Goal: Information Seeking & Learning: Learn about a topic

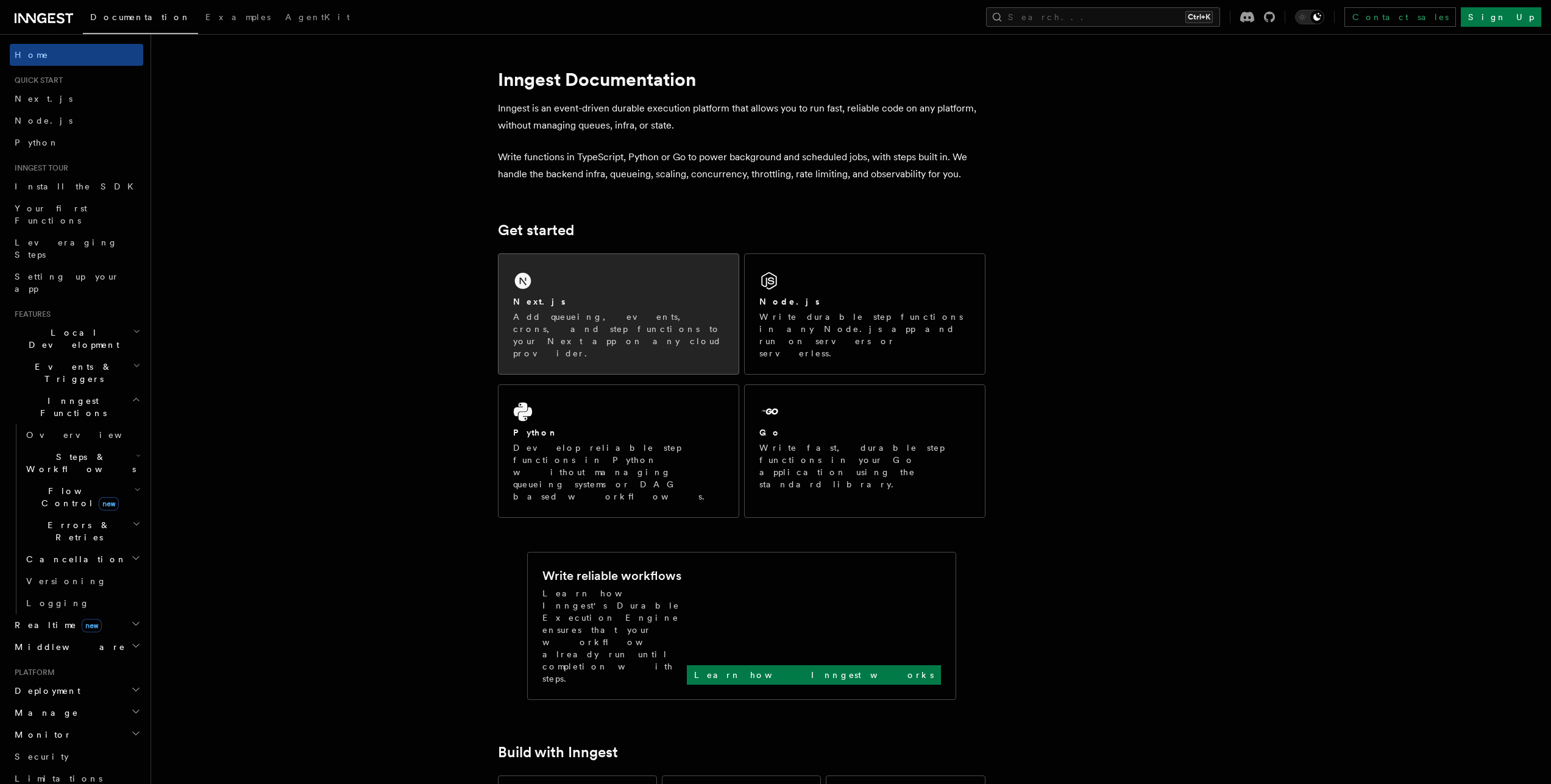
click at [638, 324] on p "Add queueing, events, crons, and step functions to your Next app on any cloud p…" at bounding box center [618, 335] width 210 height 48
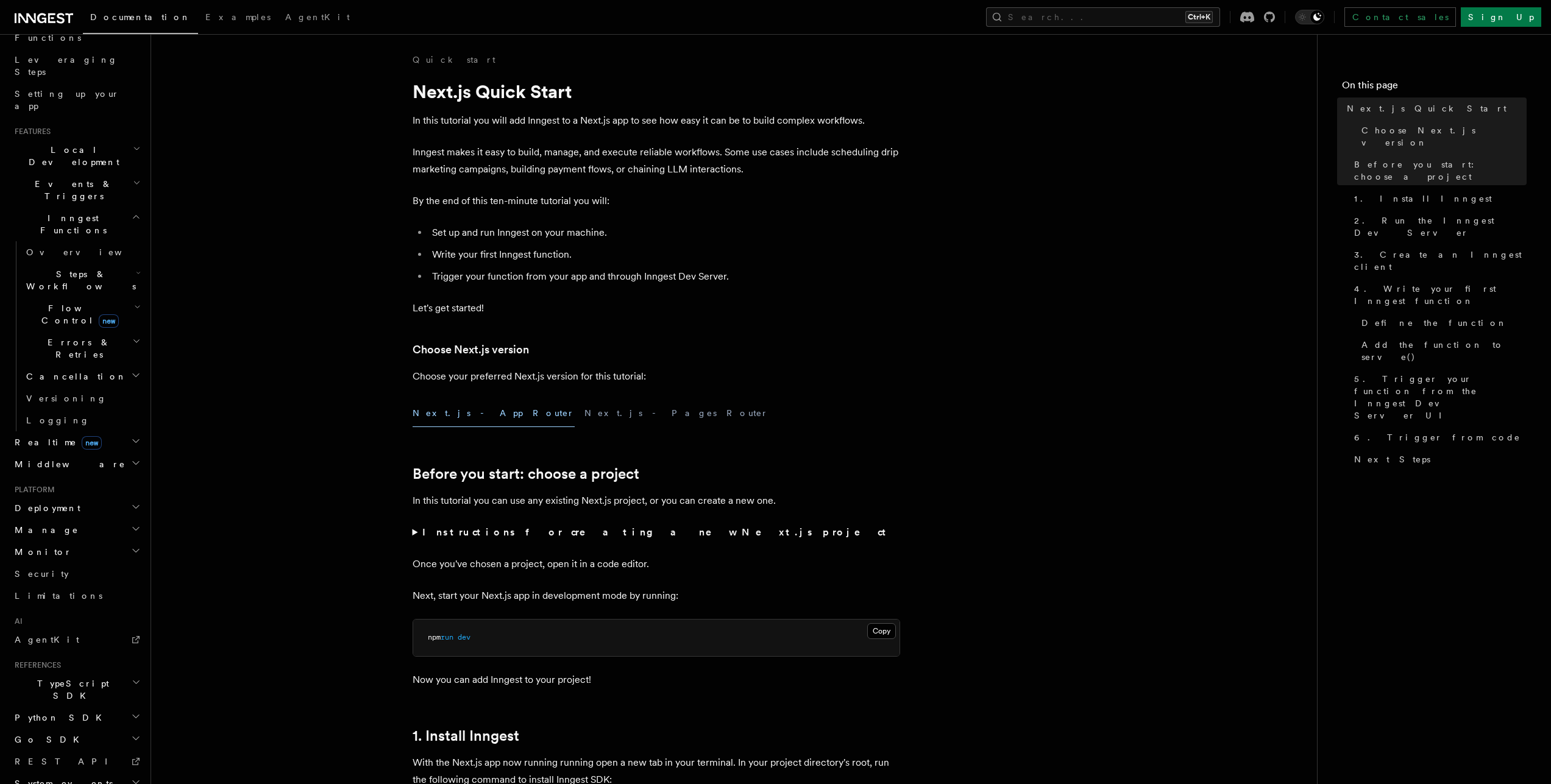
scroll to position [191, 0]
click at [132, 669] on icon "button" at bounding box center [136, 674] width 9 height 10
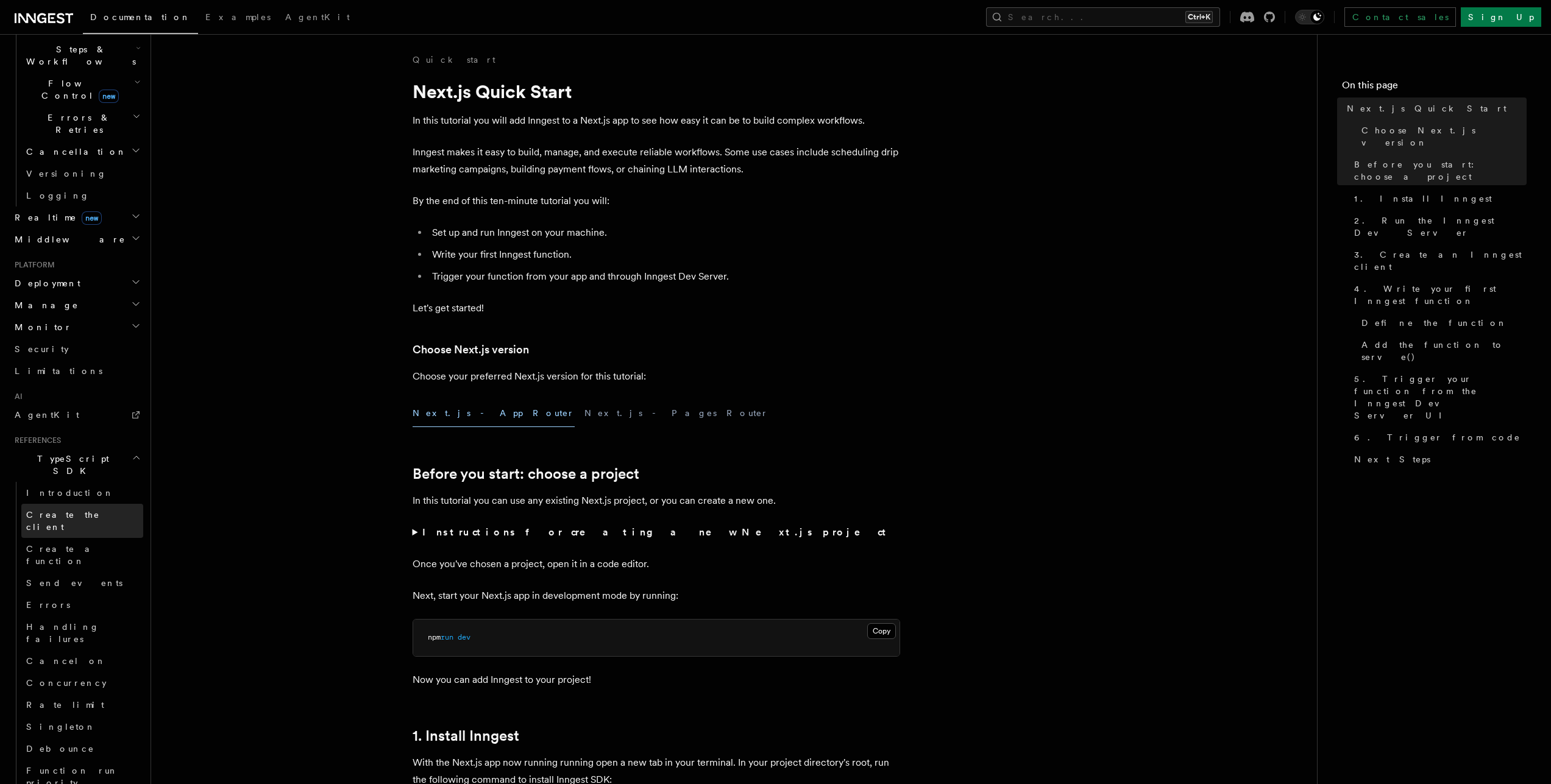
click at [60, 508] on span "Create the client" at bounding box center [84, 520] width 117 height 24
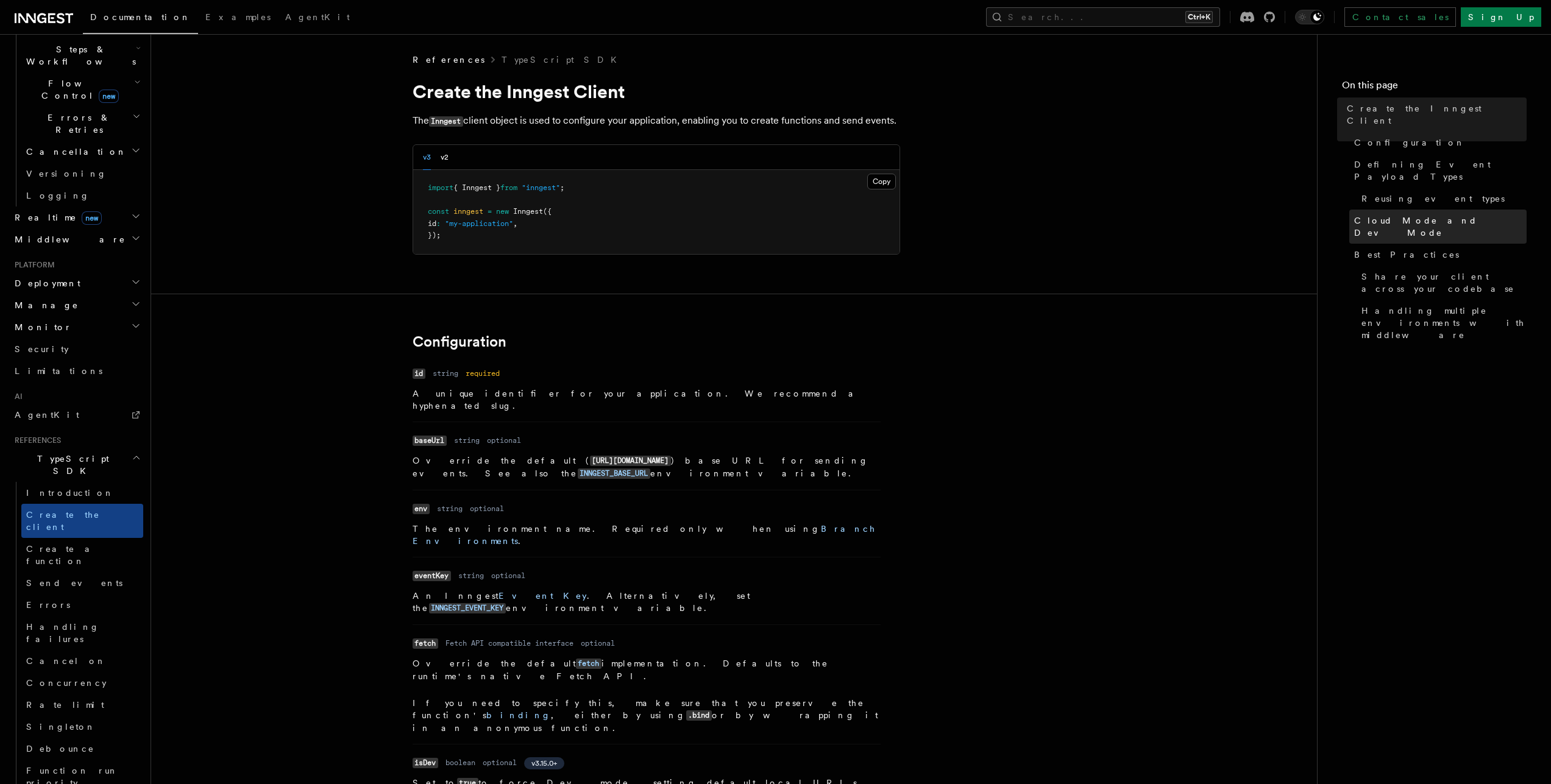
click at [1409, 215] on span "Cloud Mode and Dev Mode" at bounding box center [1440, 226] width 173 height 24
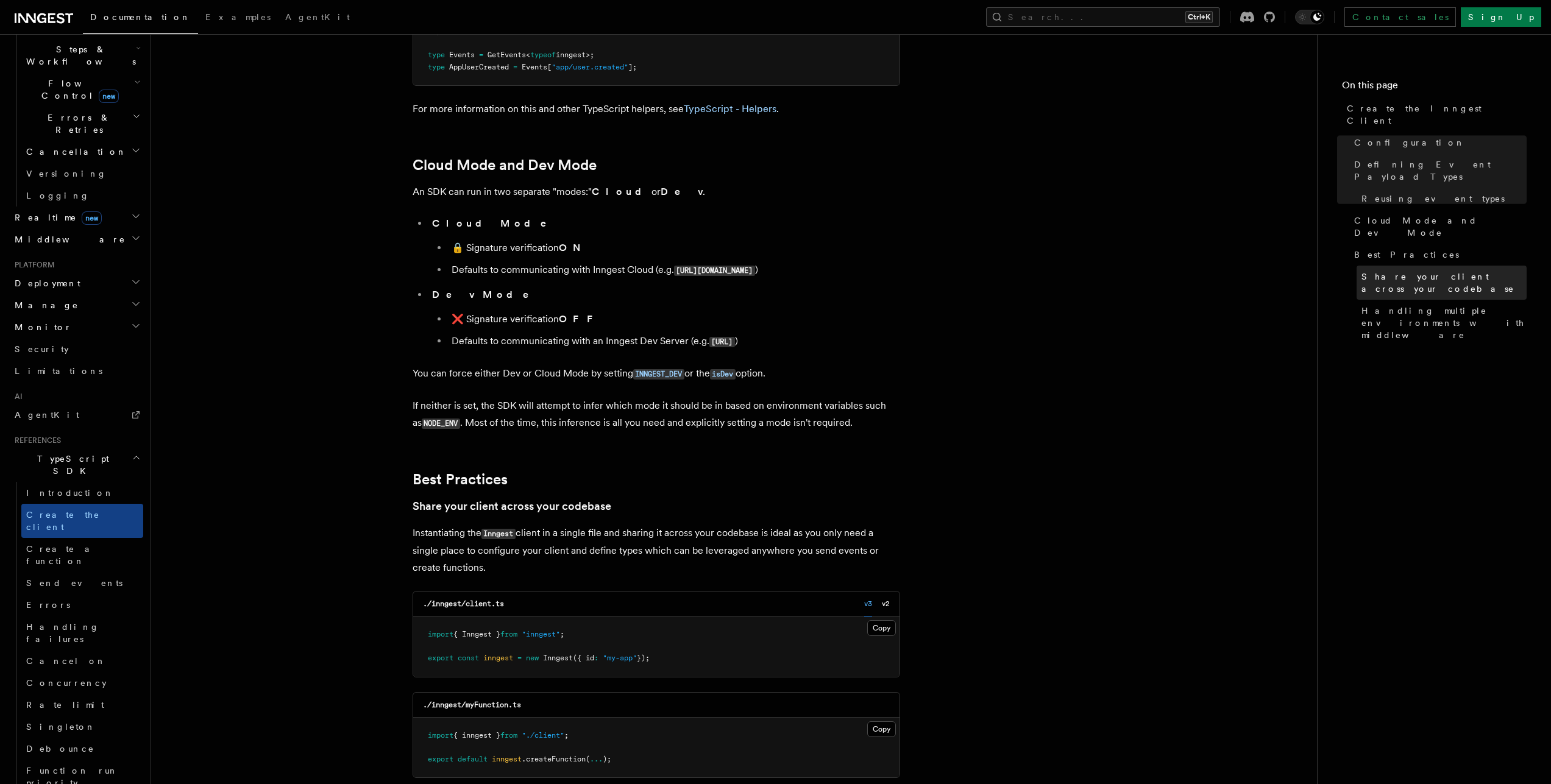
click at [1403, 270] on span "Share your client across your codebase" at bounding box center [1444, 282] width 165 height 24
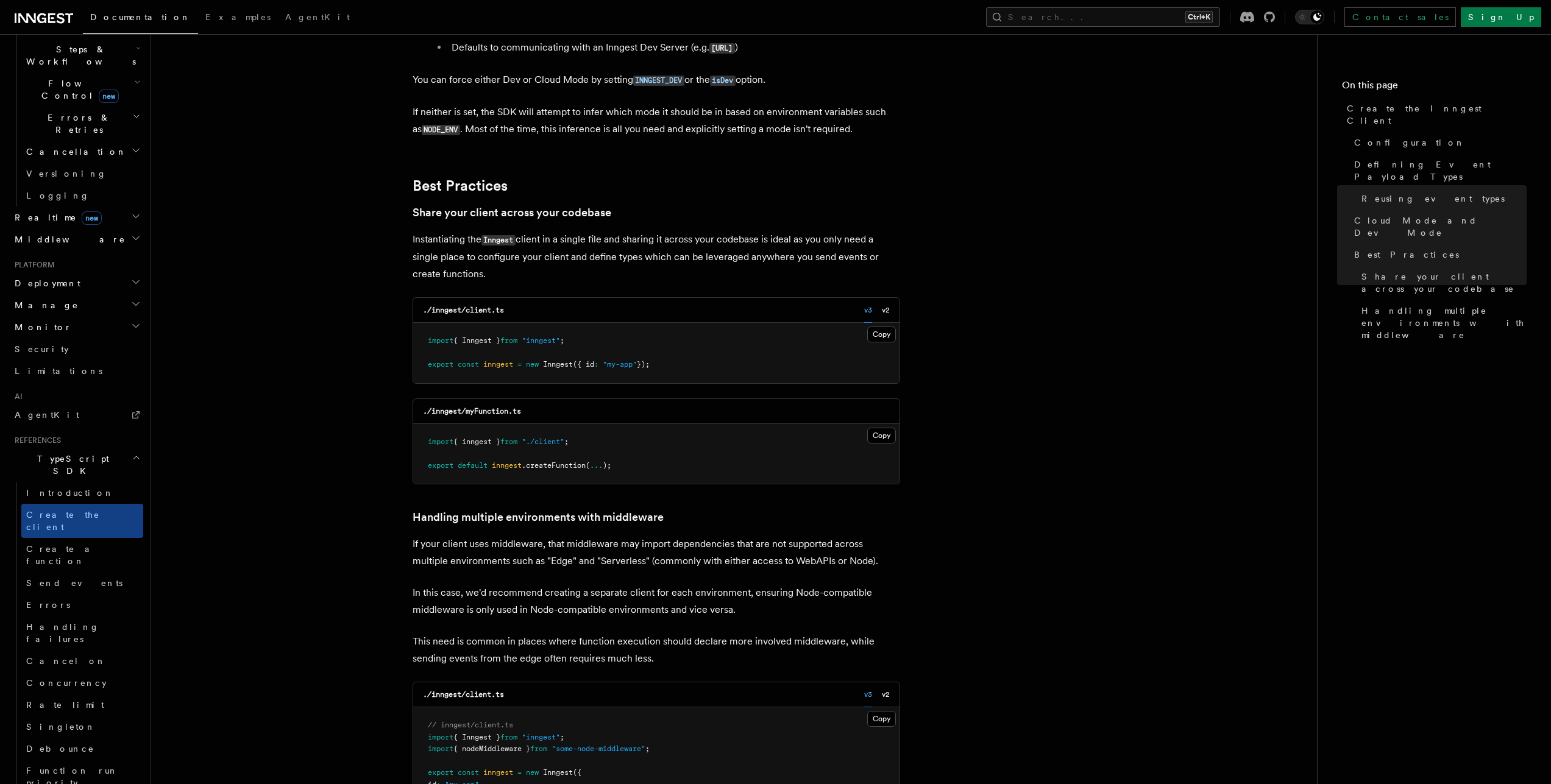
scroll to position [2323, 0]
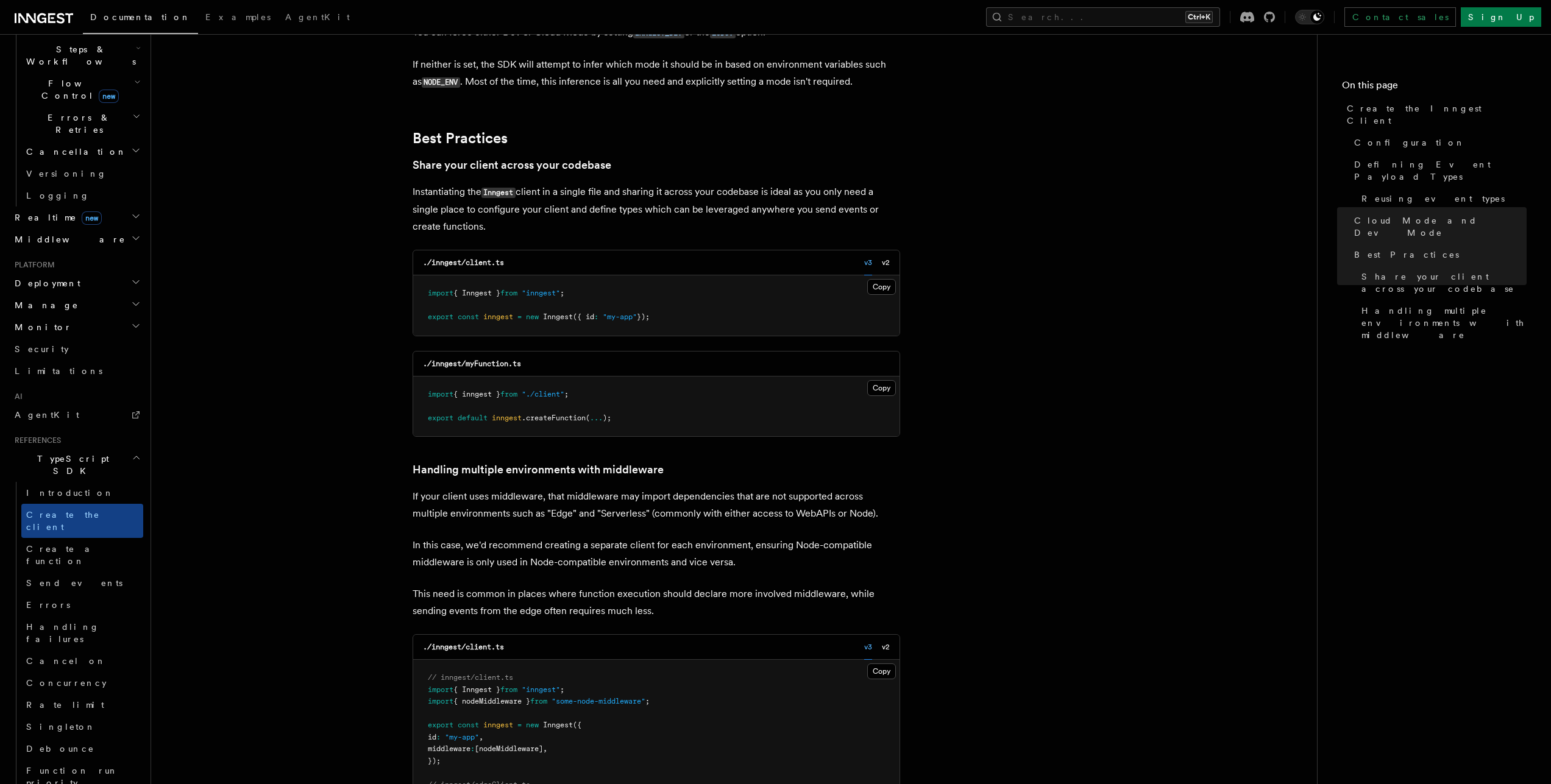
click at [94, 538] on link "Create a function" at bounding box center [82, 555] width 122 height 34
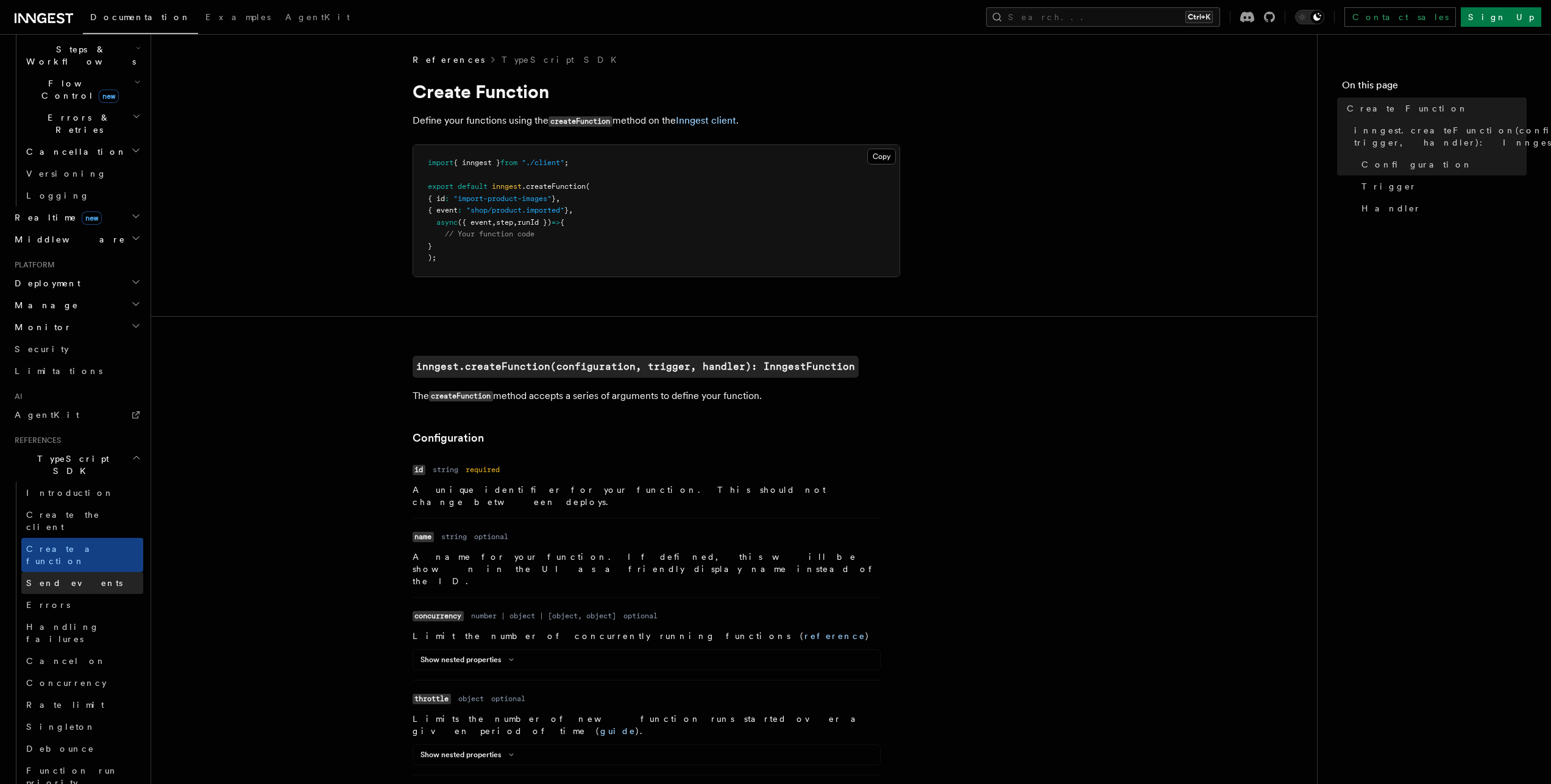
click at [82, 572] on link "Send events" at bounding box center [82, 583] width 122 height 22
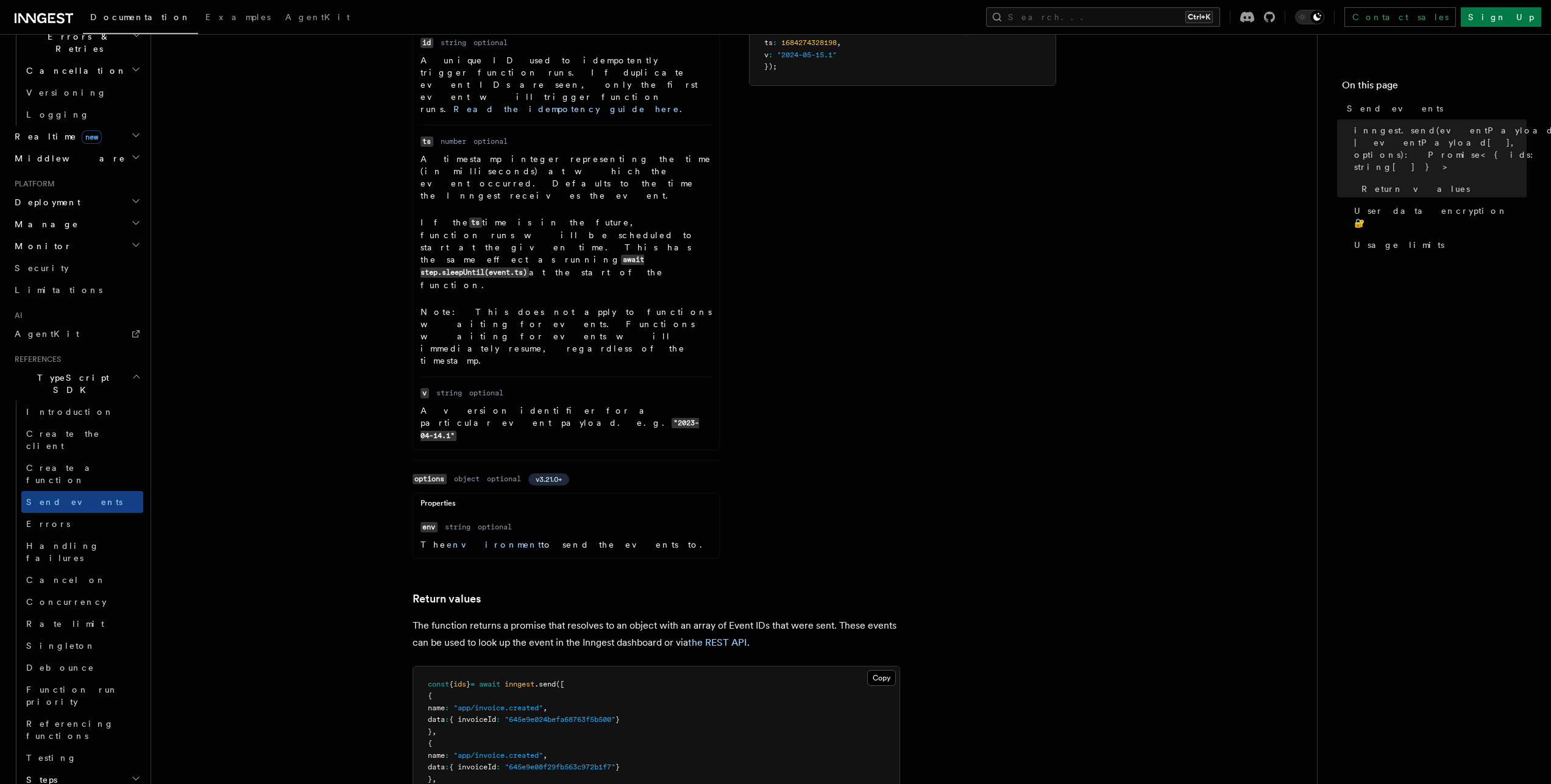
scroll to position [503, 0]
click at [114, 777] on h2 "Serve" at bounding box center [82, 788] width 122 height 22
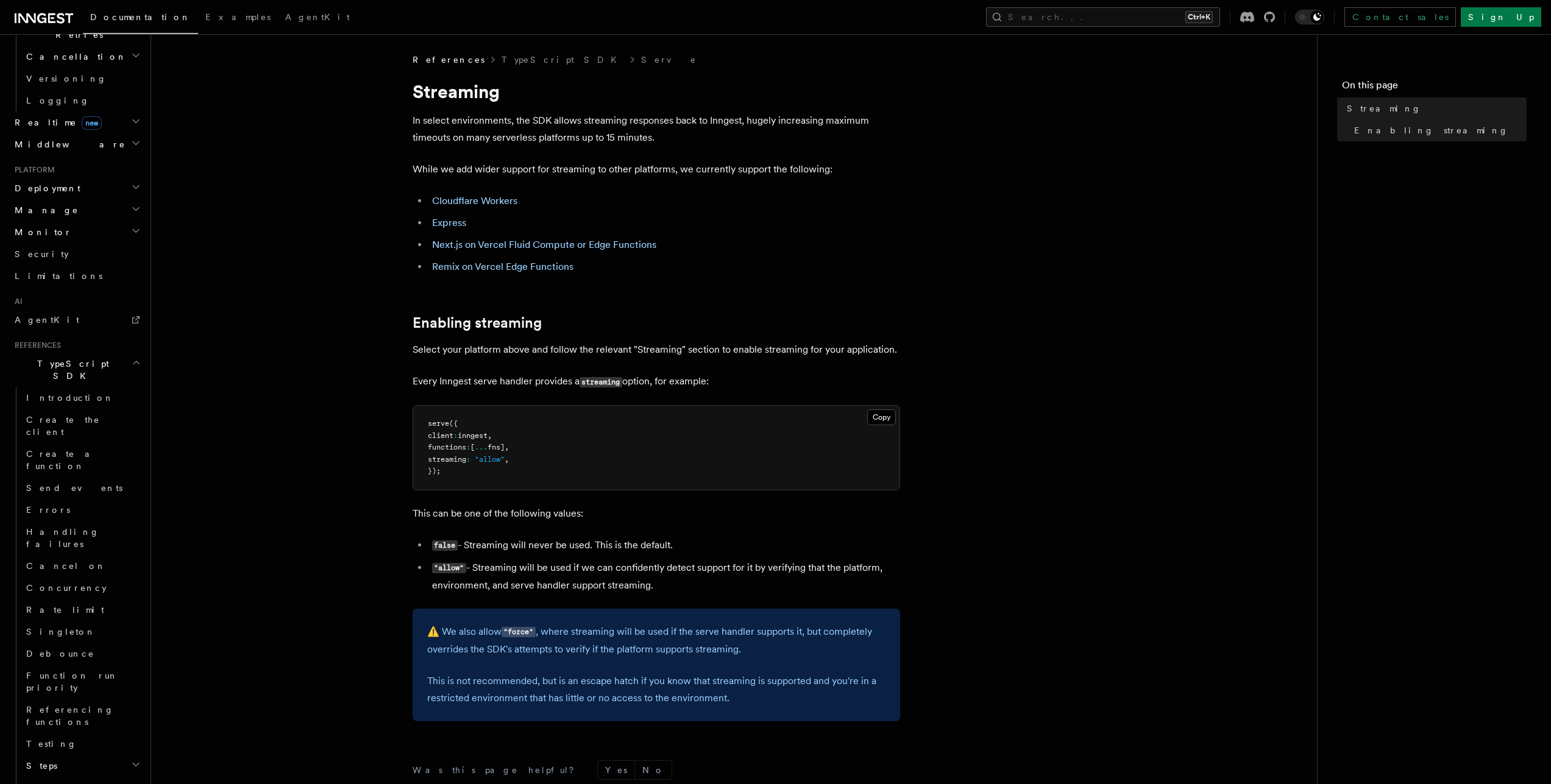
click at [281, 277] on article "References TypeScript SDK Serve Streaming In select environments, the SDK allow…" at bounding box center [734, 508] width 1127 height 909
click at [252, 288] on article "References TypeScript SDK Serve Streaming In select environments, the SDK allow…" at bounding box center [734, 508] width 1127 height 909
click at [205, 16] on span "Examples" at bounding box center [237, 17] width 65 height 10
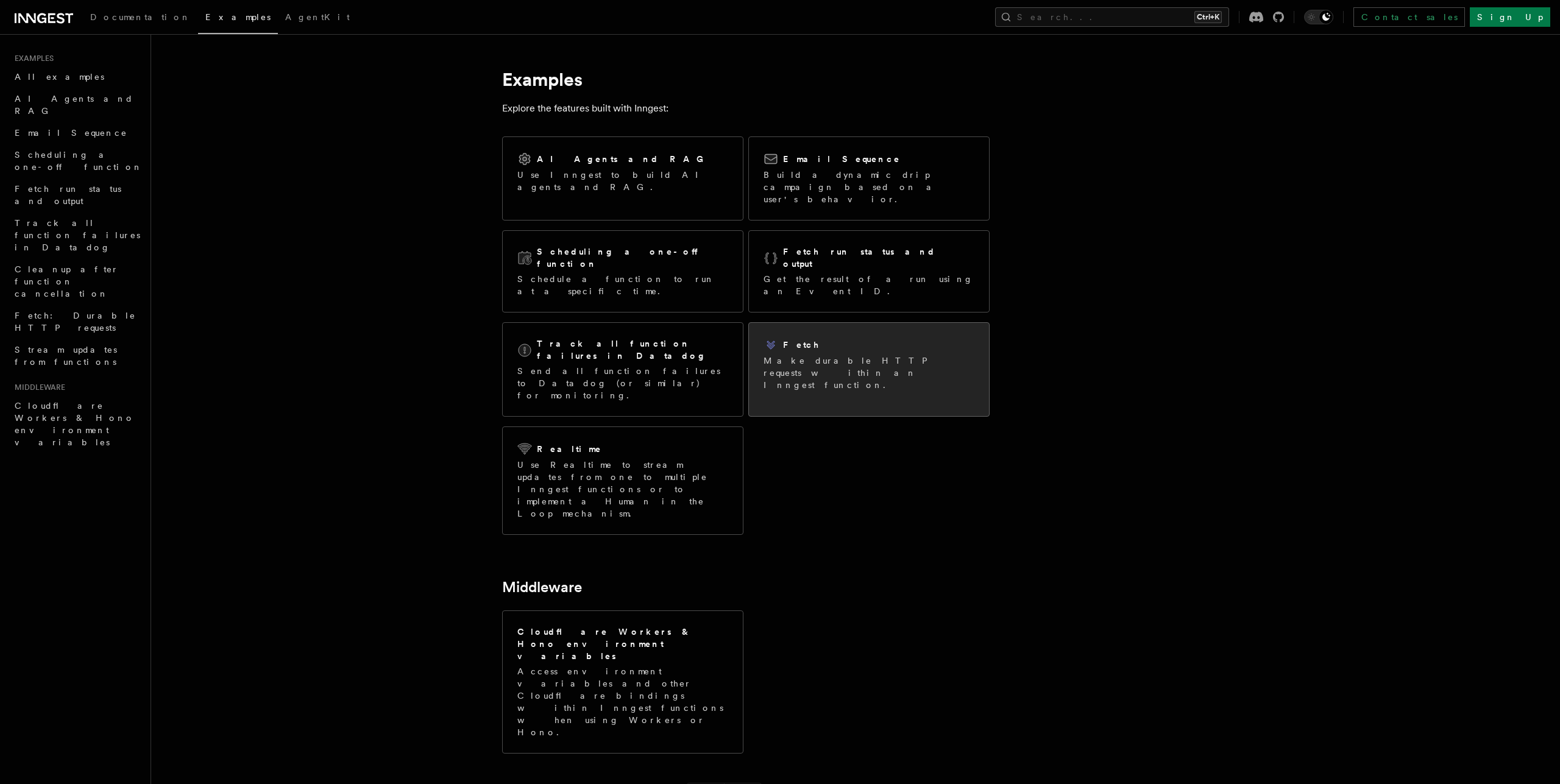
click at [814, 354] on p "Make durable HTTP requests within an Inngest function." at bounding box center [869, 372] width 210 height 37
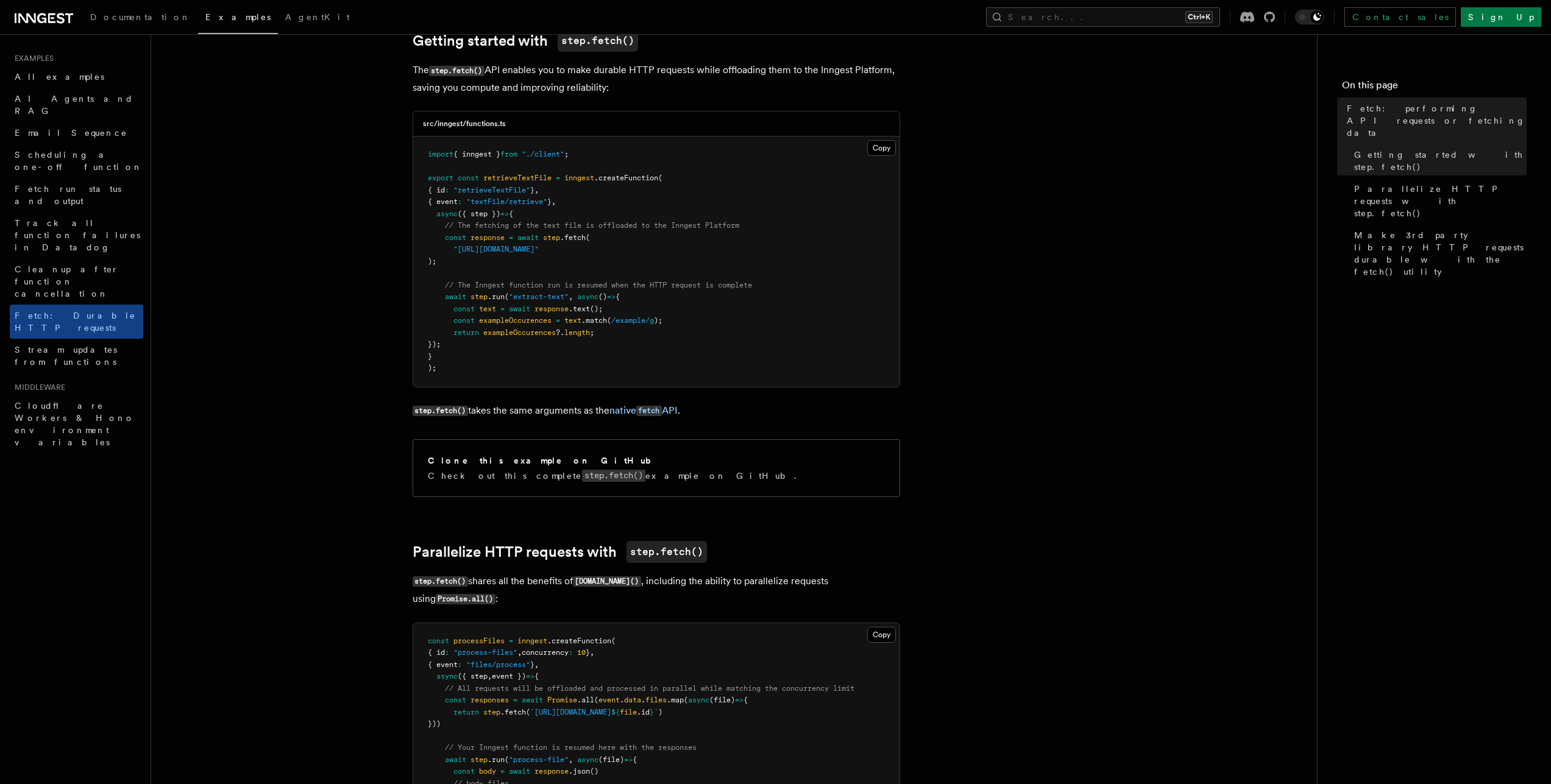
scroll to position [367, 0]
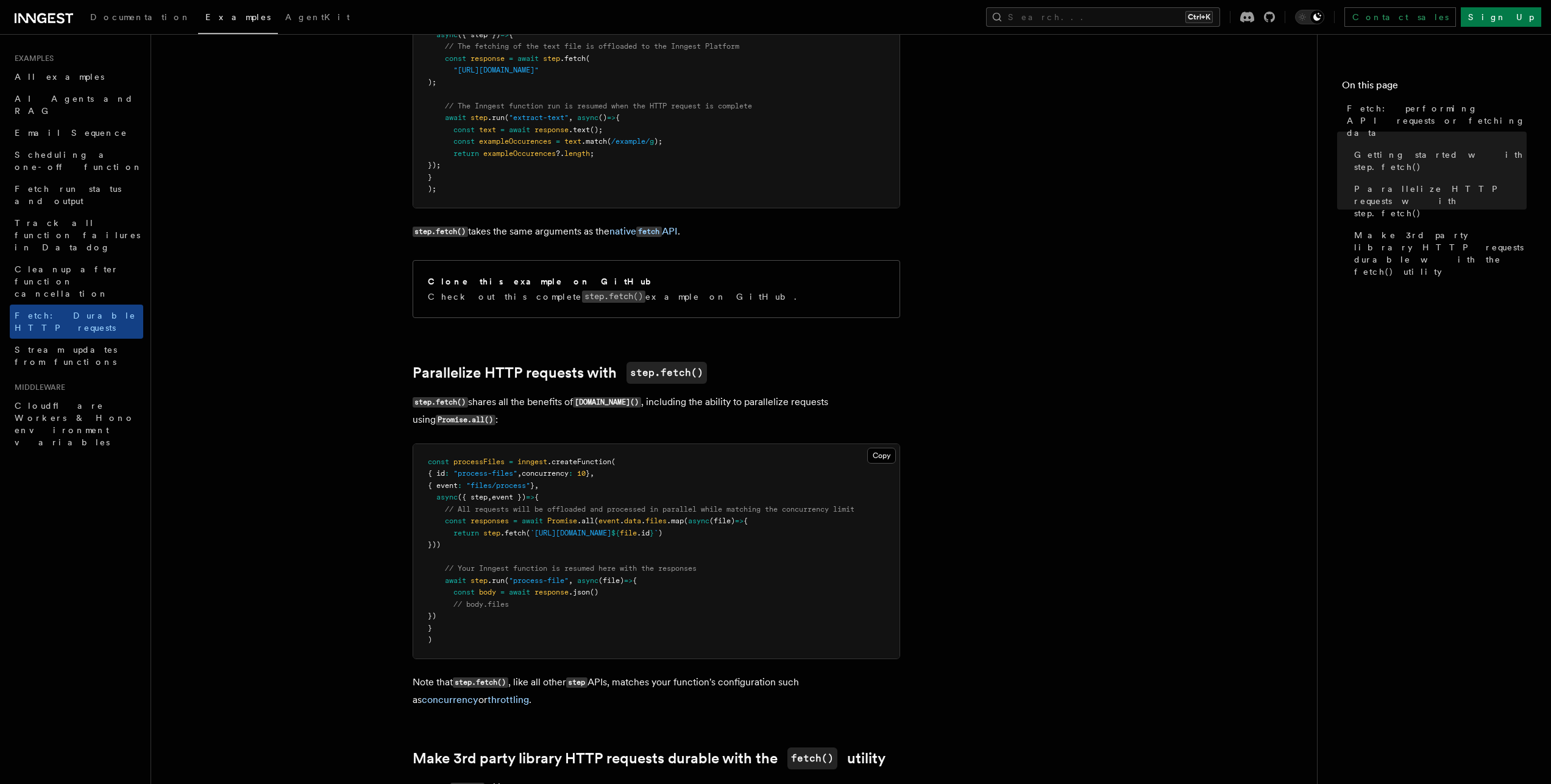
click at [1088, 295] on article "Examples Fetch: performing API requests or fetching data TypeScript only The In…" at bounding box center [734, 544] width 1127 height 1716
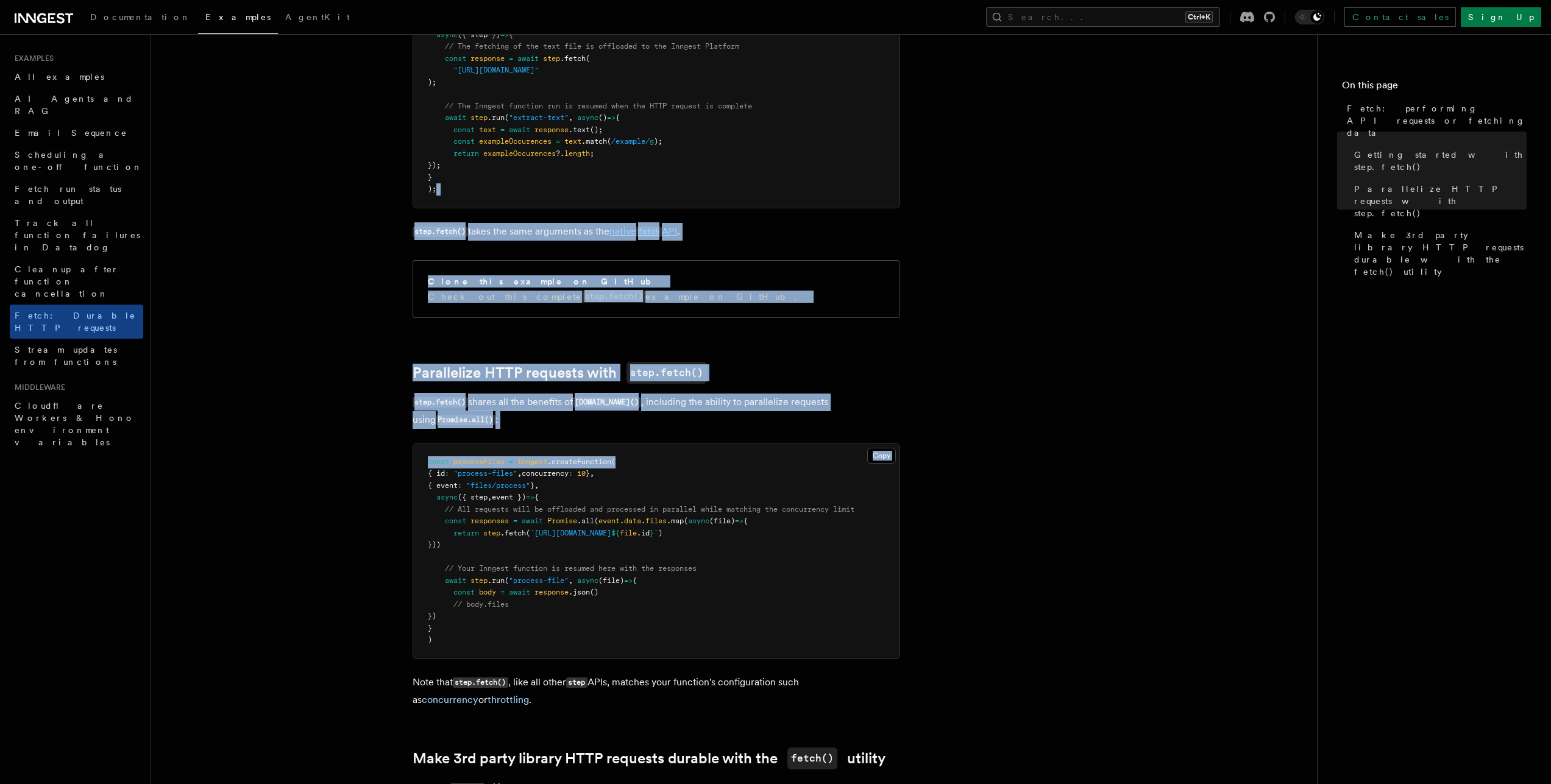
drag, startPoint x: 1128, startPoint y: 184, endPoint x: 1098, endPoint y: 466, distance: 283.6
click at [1098, 466] on article "Examples Fetch: performing API requests or fetching data TypeScript only The In…" at bounding box center [734, 544] width 1127 height 1716
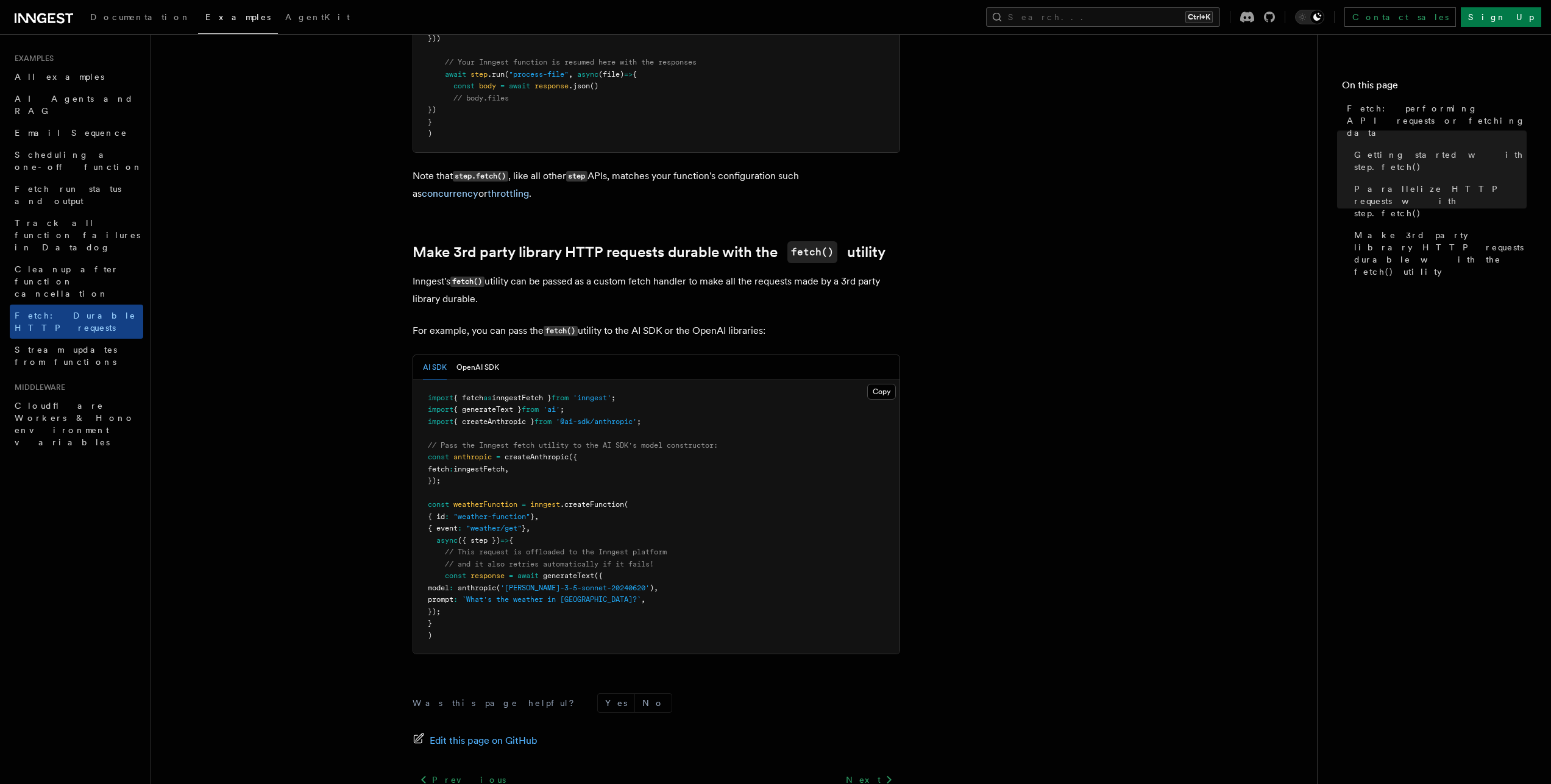
scroll to position [985, 0]
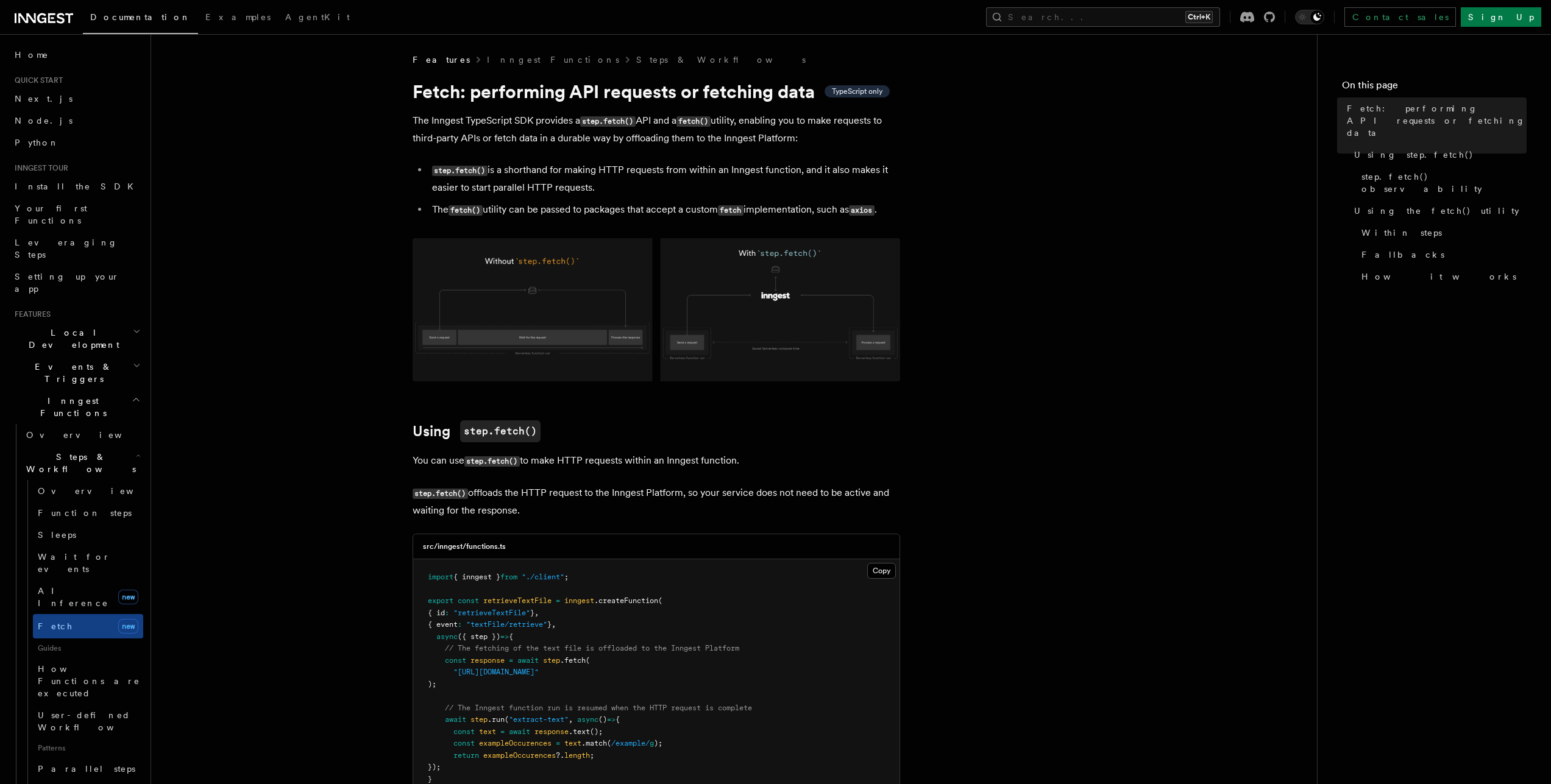
click at [529, 298] on img at bounding box center [656, 310] width 487 height 143
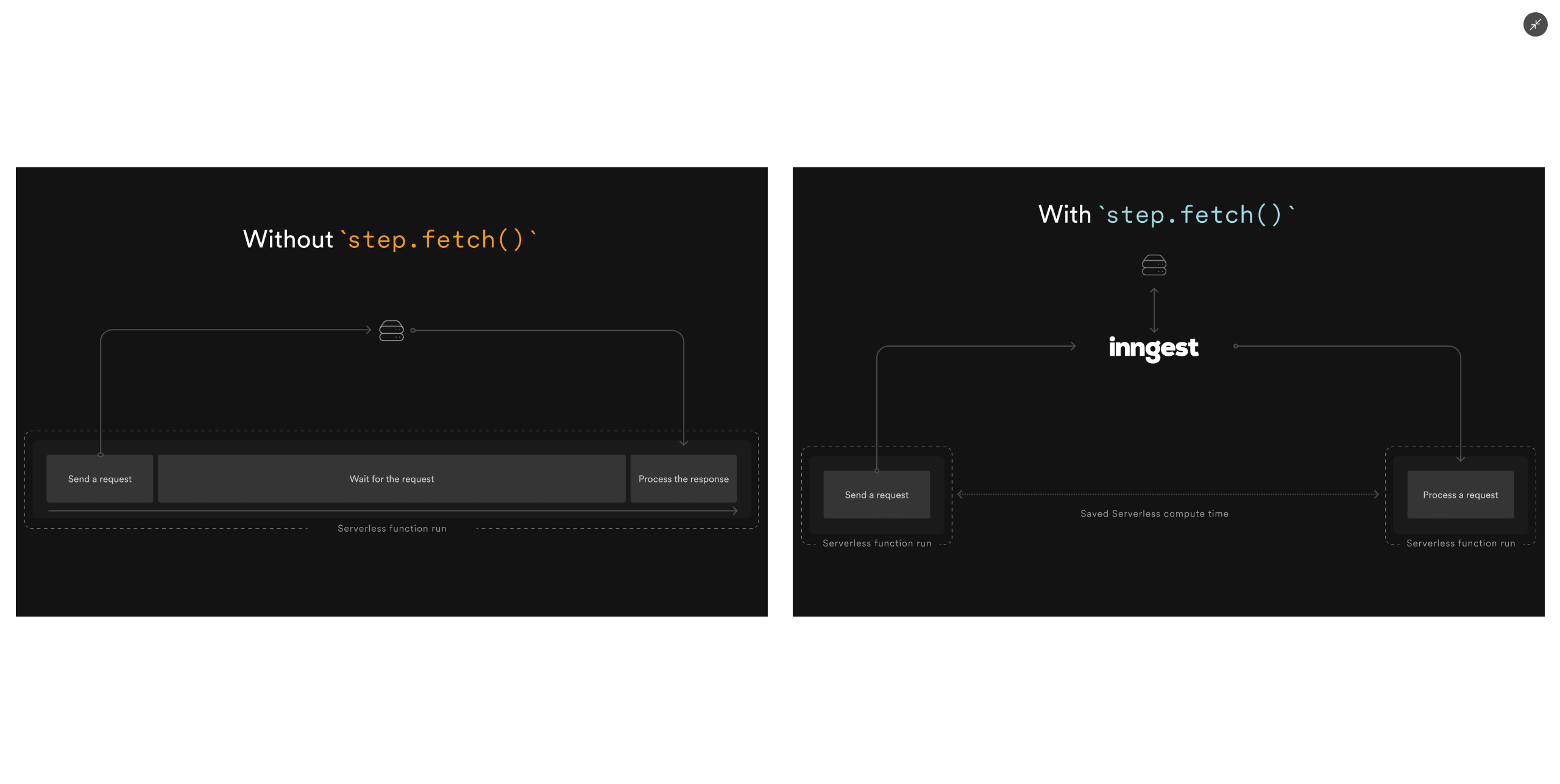
click at [1543, 18] on button "Minimize image" at bounding box center [1536, 24] width 24 height 24
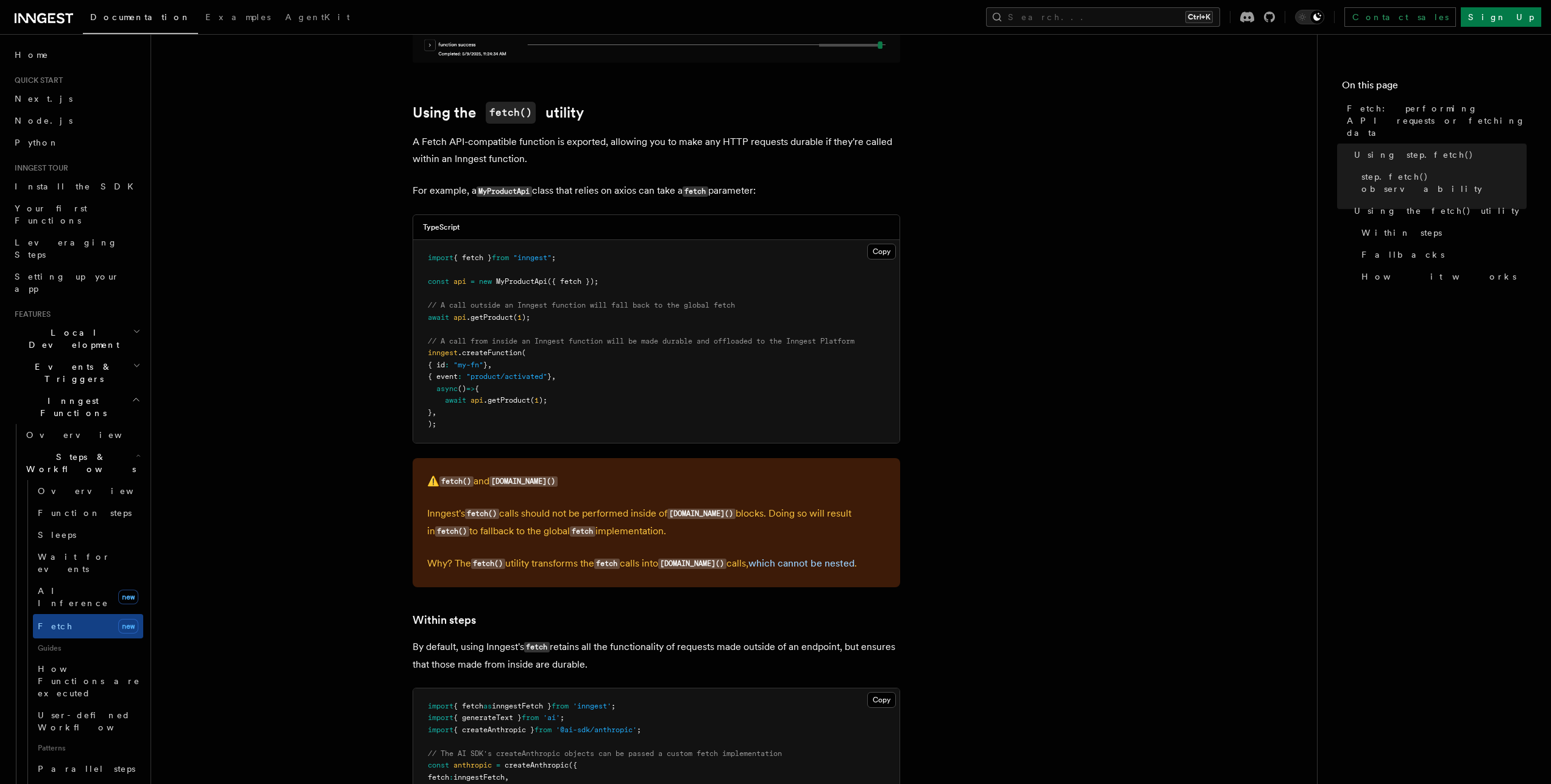
scroll to position [1321, 0]
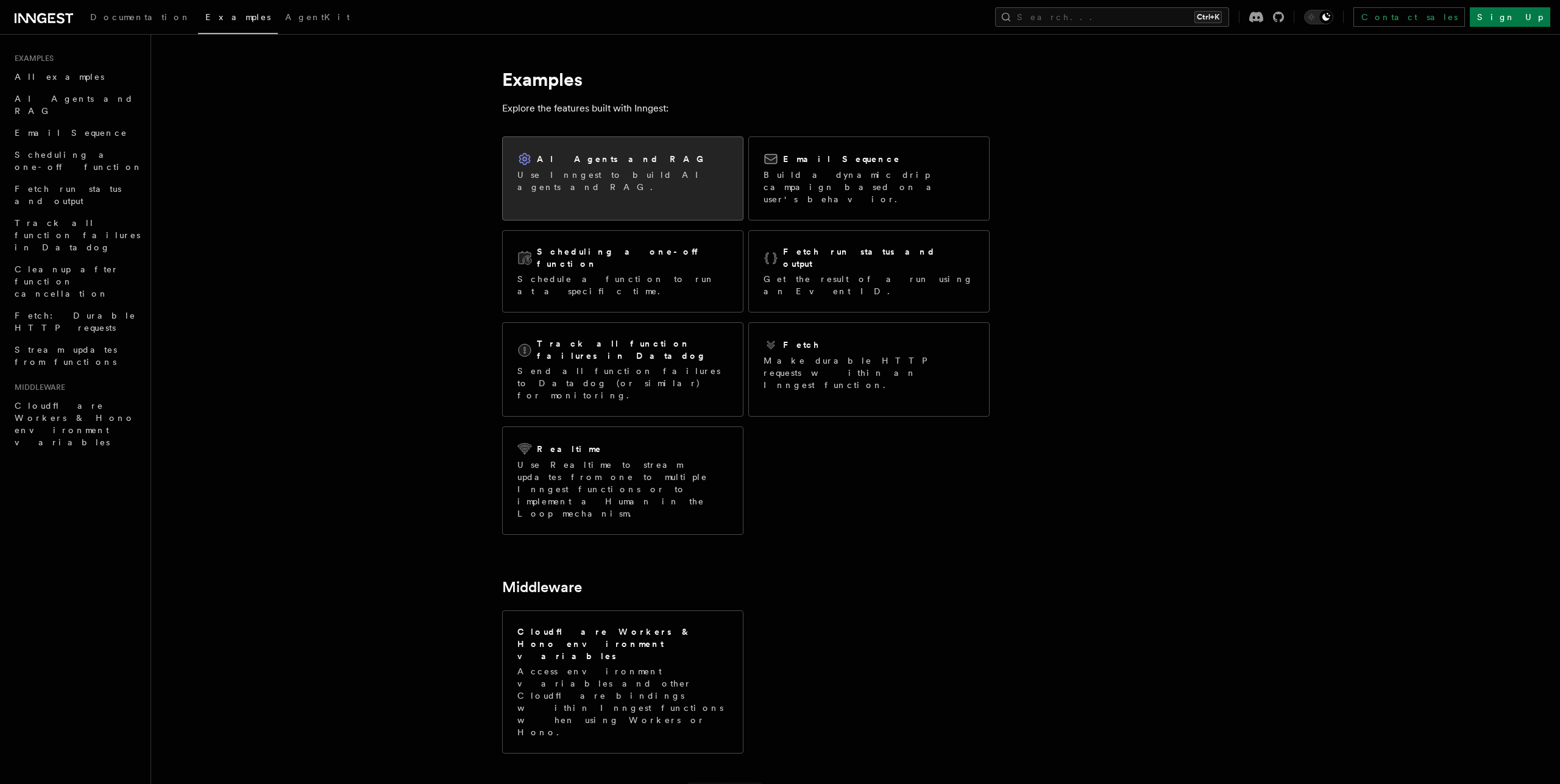
click at [642, 193] on div "AI Agents and RAG Use Inngest to build AI agents and RAG." at bounding box center [623, 172] width 240 height 71
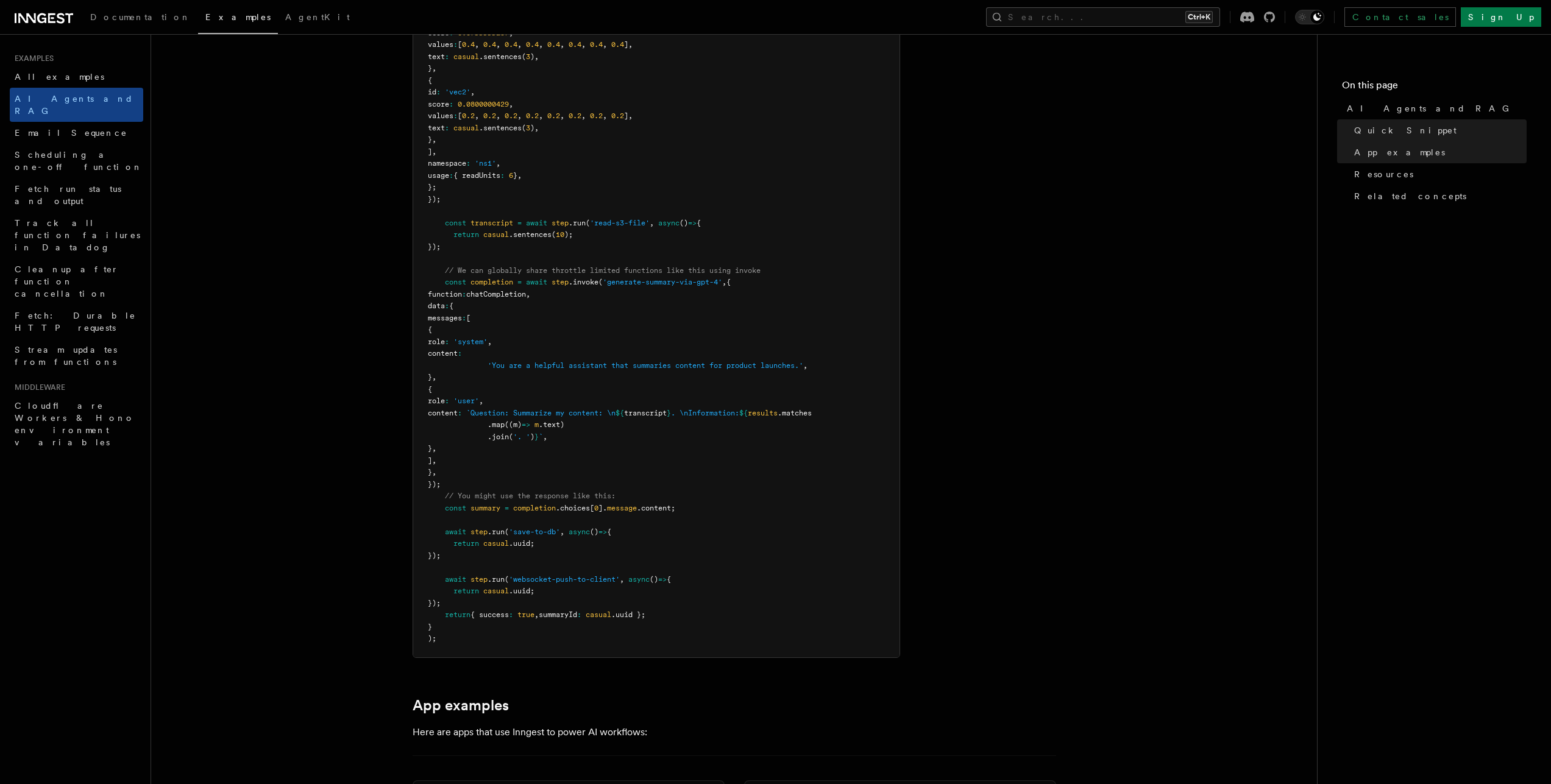
scroll to position [1115, 0]
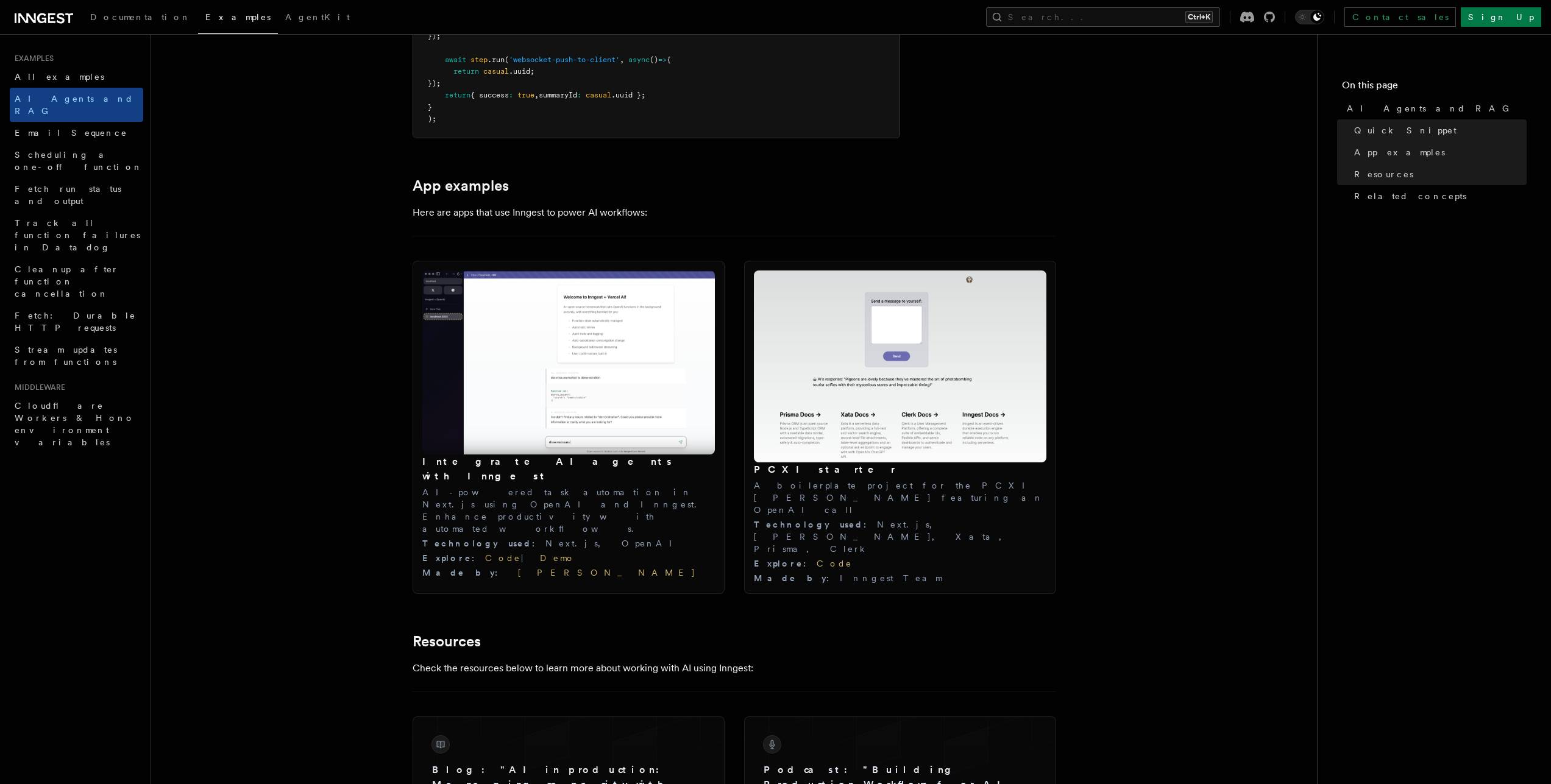
click at [312, 487] on article "Examples AI Agents and RAG Inngest offers tools to support the development of A…" at bounding box center [734, 350] width 1127 height 2824
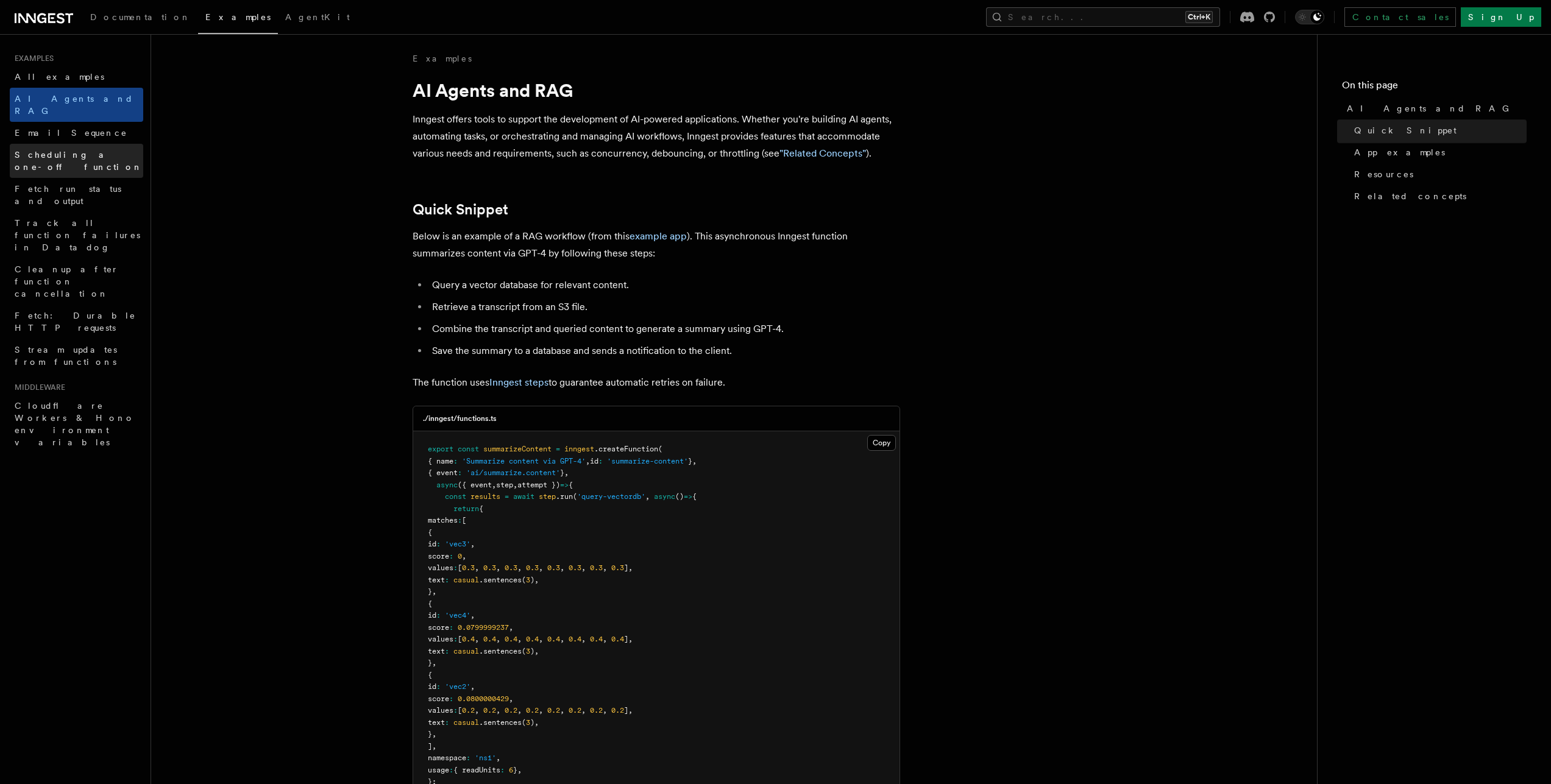
scroll to position [0, 0]
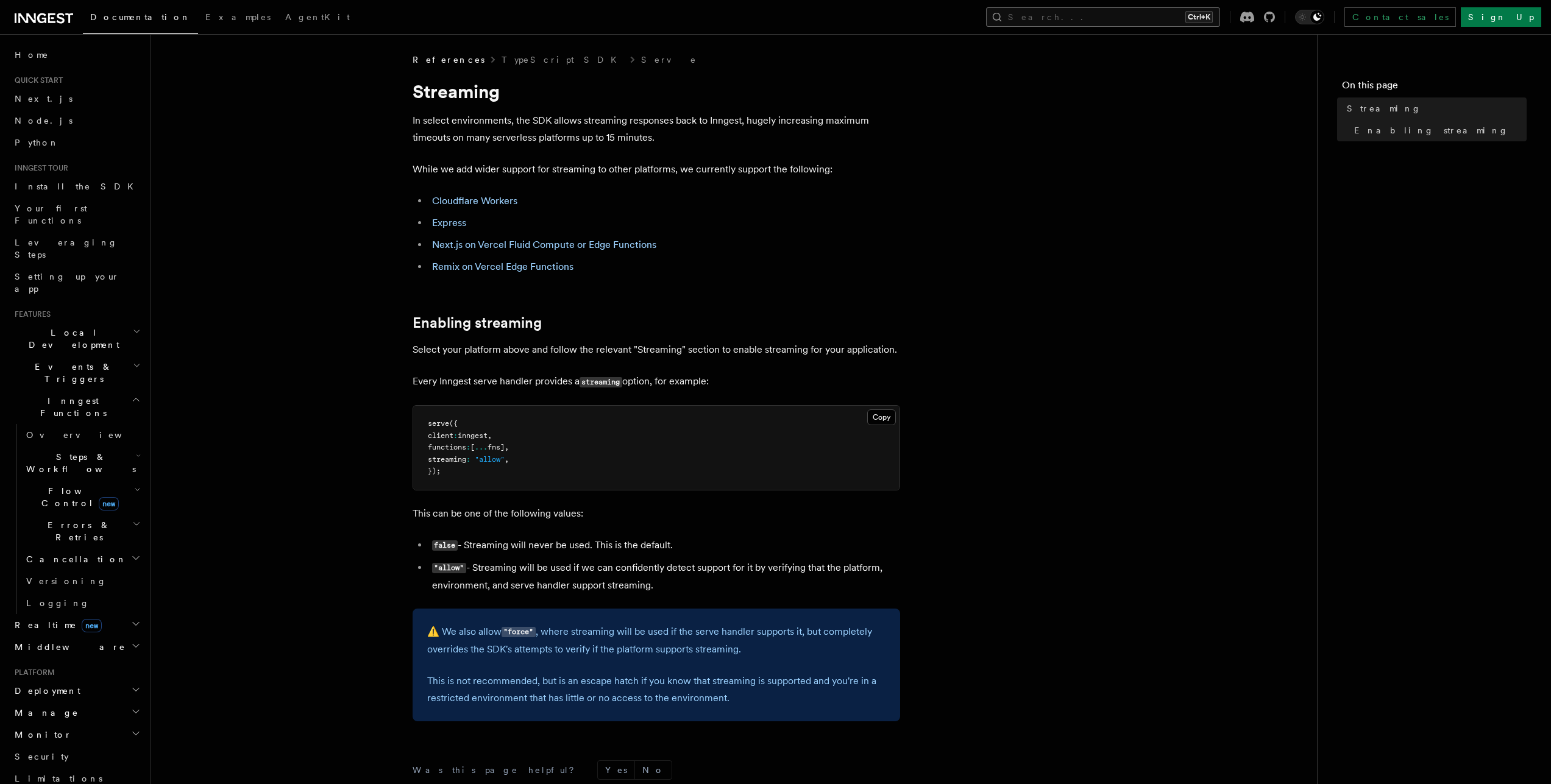
click at [1188, 10] on button "Search... Ctrl+K" at bounding box center [1102, 17] width 234 height 20
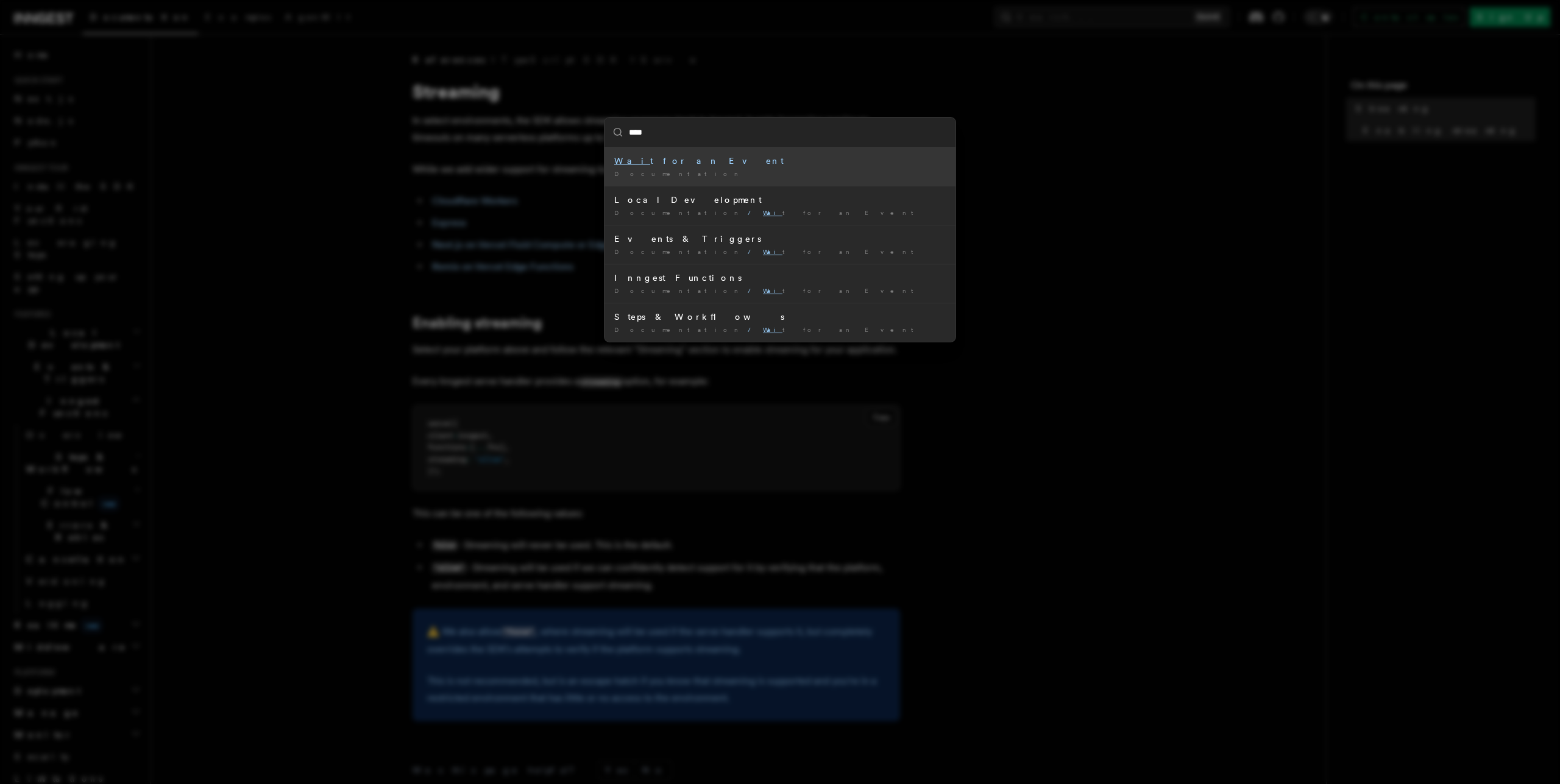
type input "****"
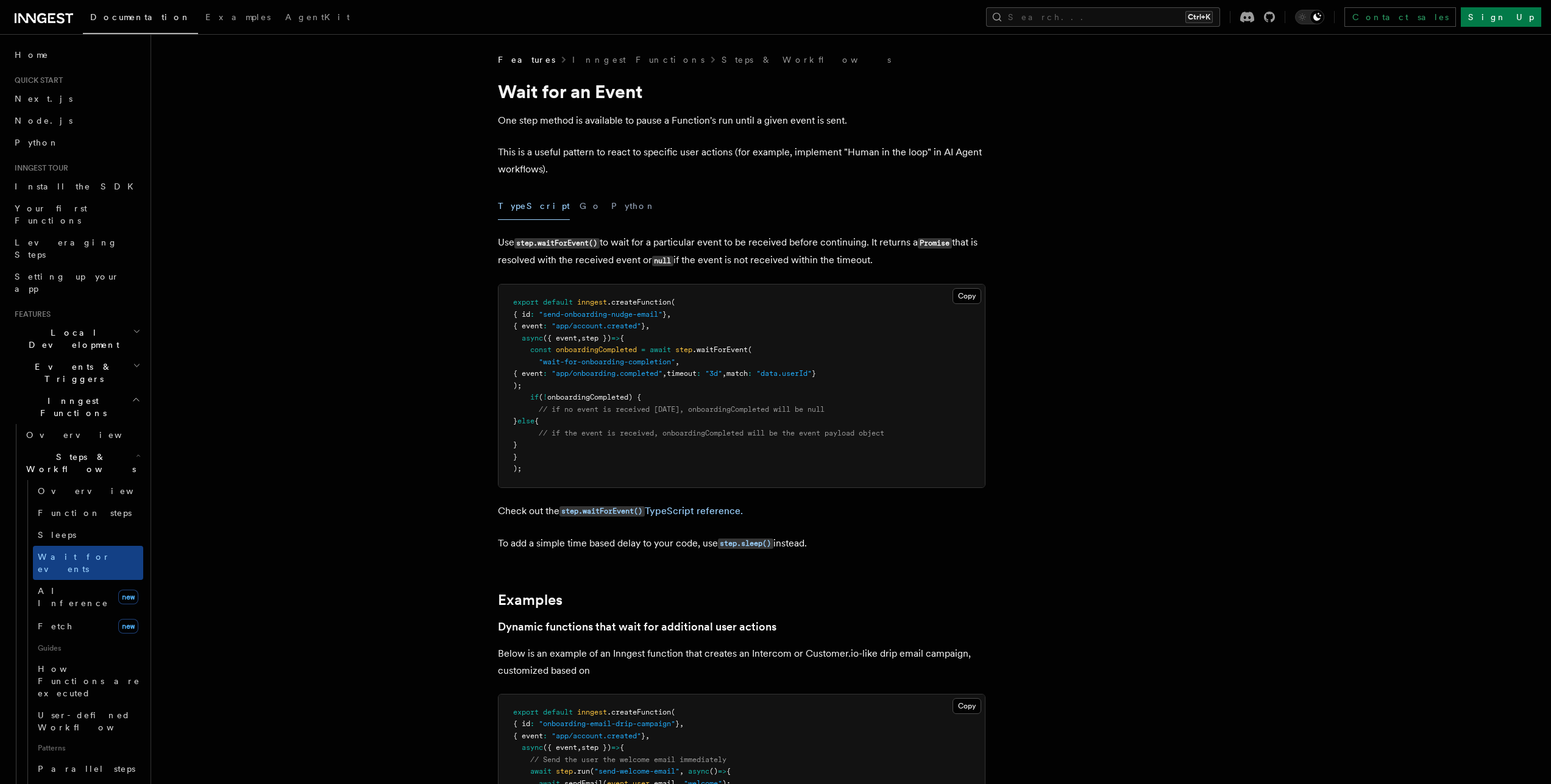
click at [505, 285] on pre "export default inngest .createFunction ( { id : "send-onboarding-nudge-email" }…" at bounding box center [741, 386] width 486 height 203
drag, startPoint x: 1133, startPoint y: 148, endPoint x: 1169, endPoint y: 340, distance: 195.3
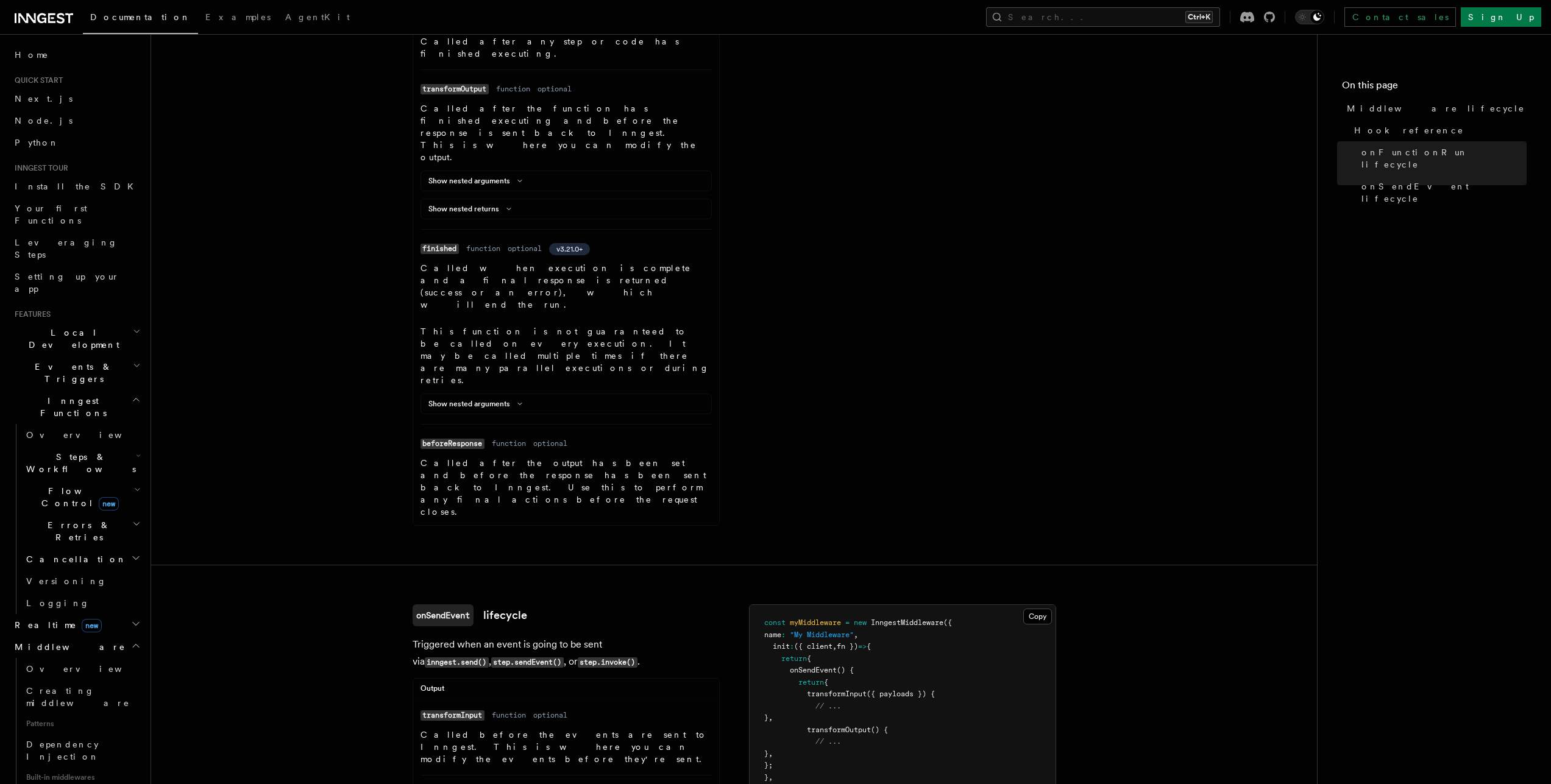
scroll to position [1097, 0]
